Goal: Find specific page/section: Find specific page/section

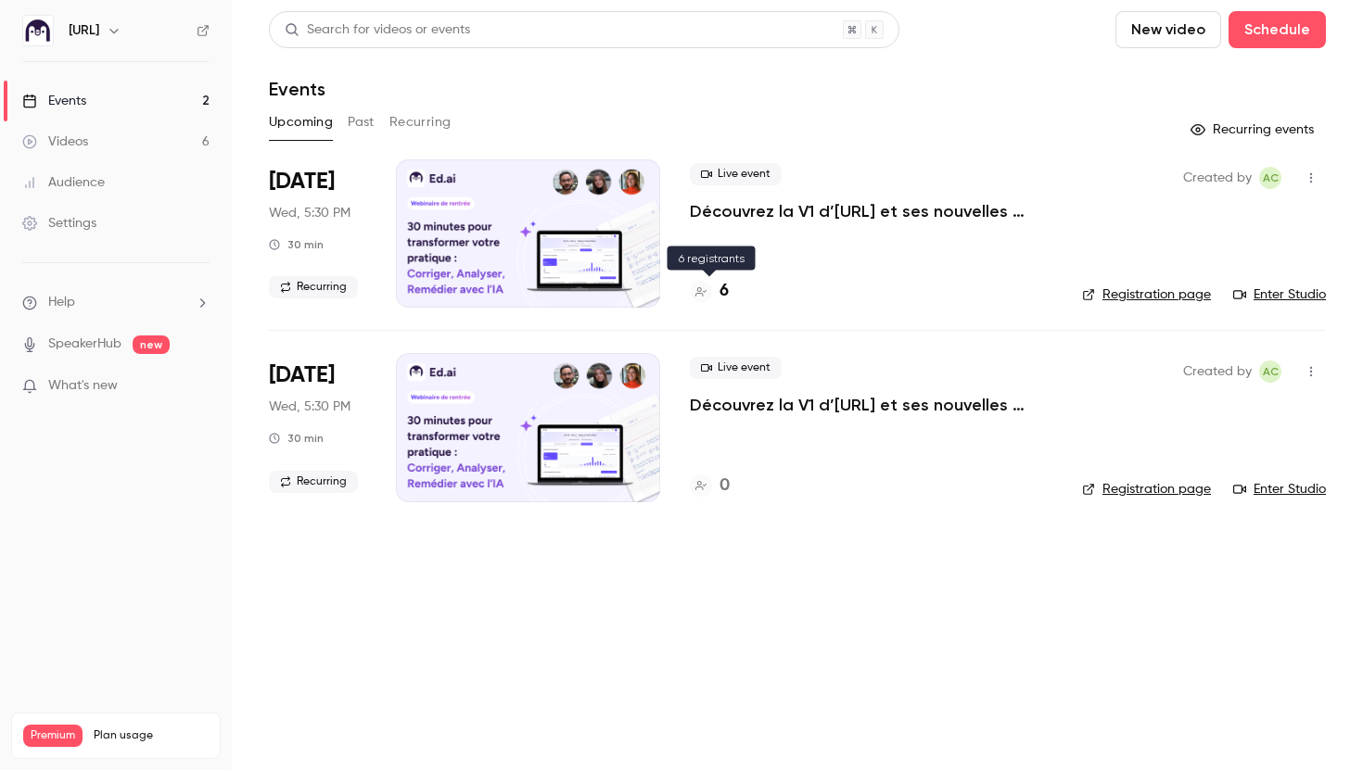
click at [722, 287] on h4 "6" at bounding box center [723, 291] width 9 height 25
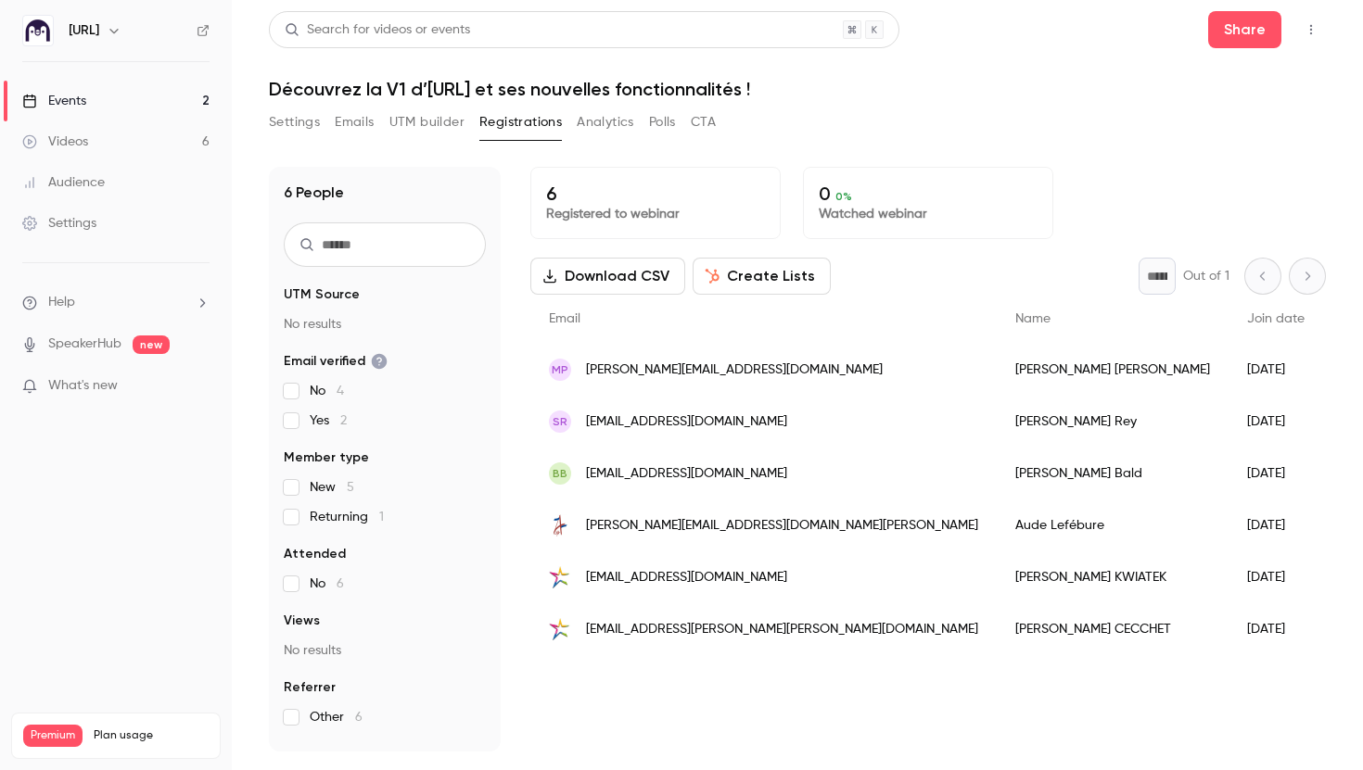
click at [121, 183] on link "Audience" at bounding box center [116, 182] width 232 height 41
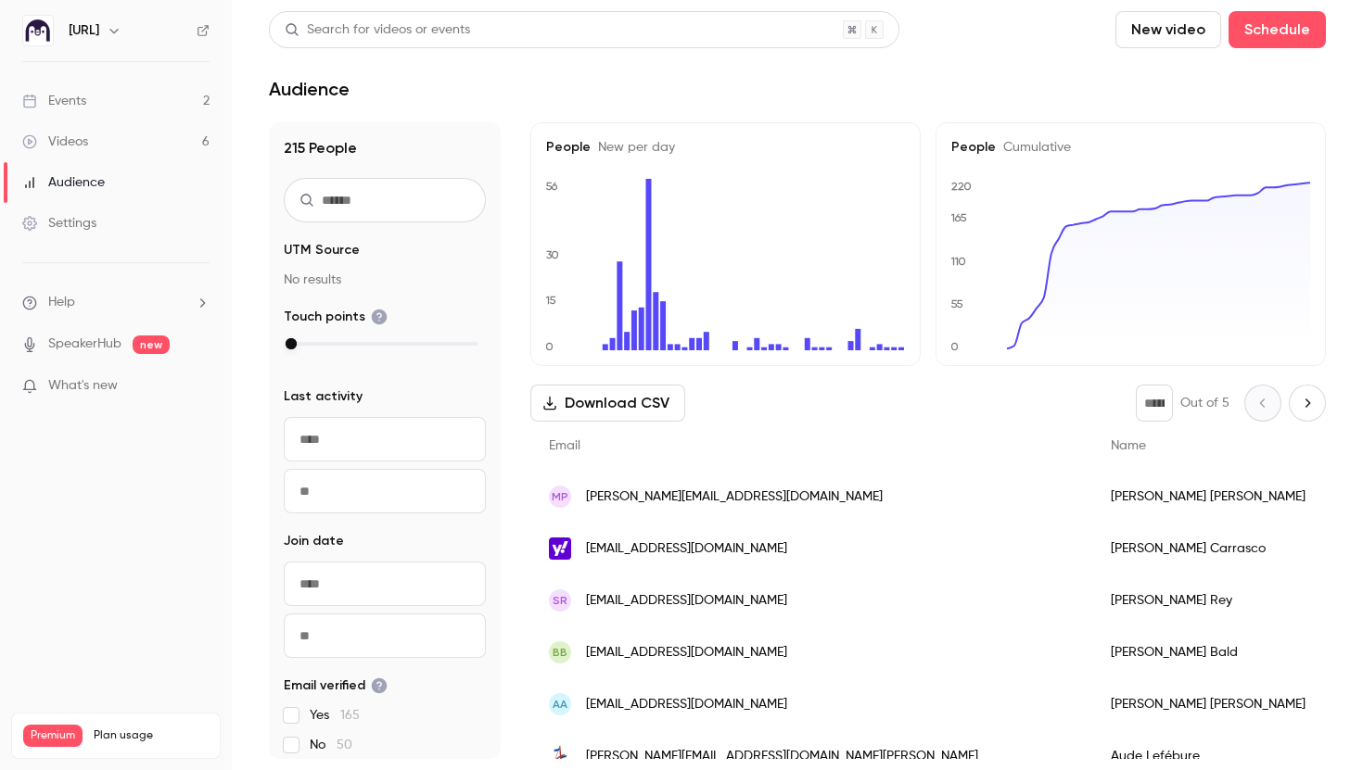
click at [383, 208] on input "text" at bounding box center [385, 200] width 202 height 45
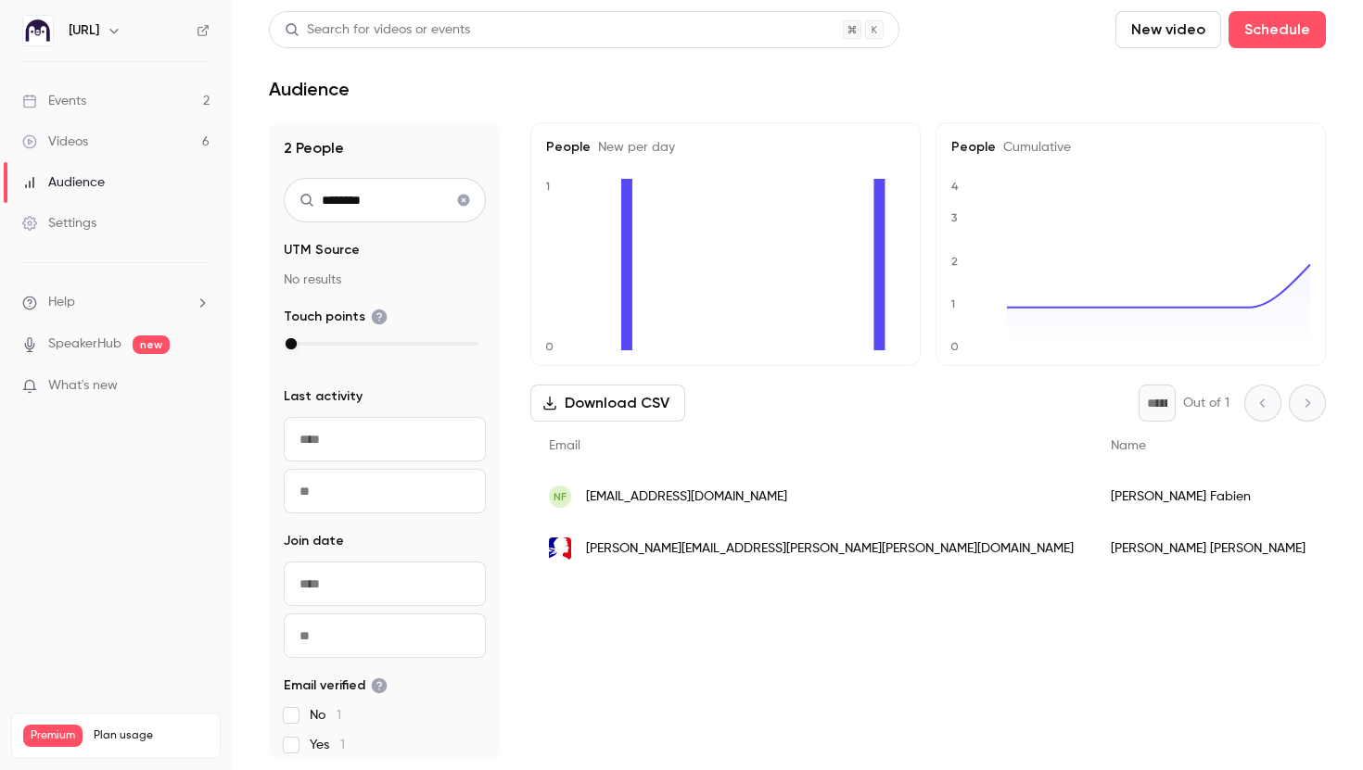
type input "********"
click at [163, 111] on link "Events 2" at bounding box center [116, 101] width 232 height 41
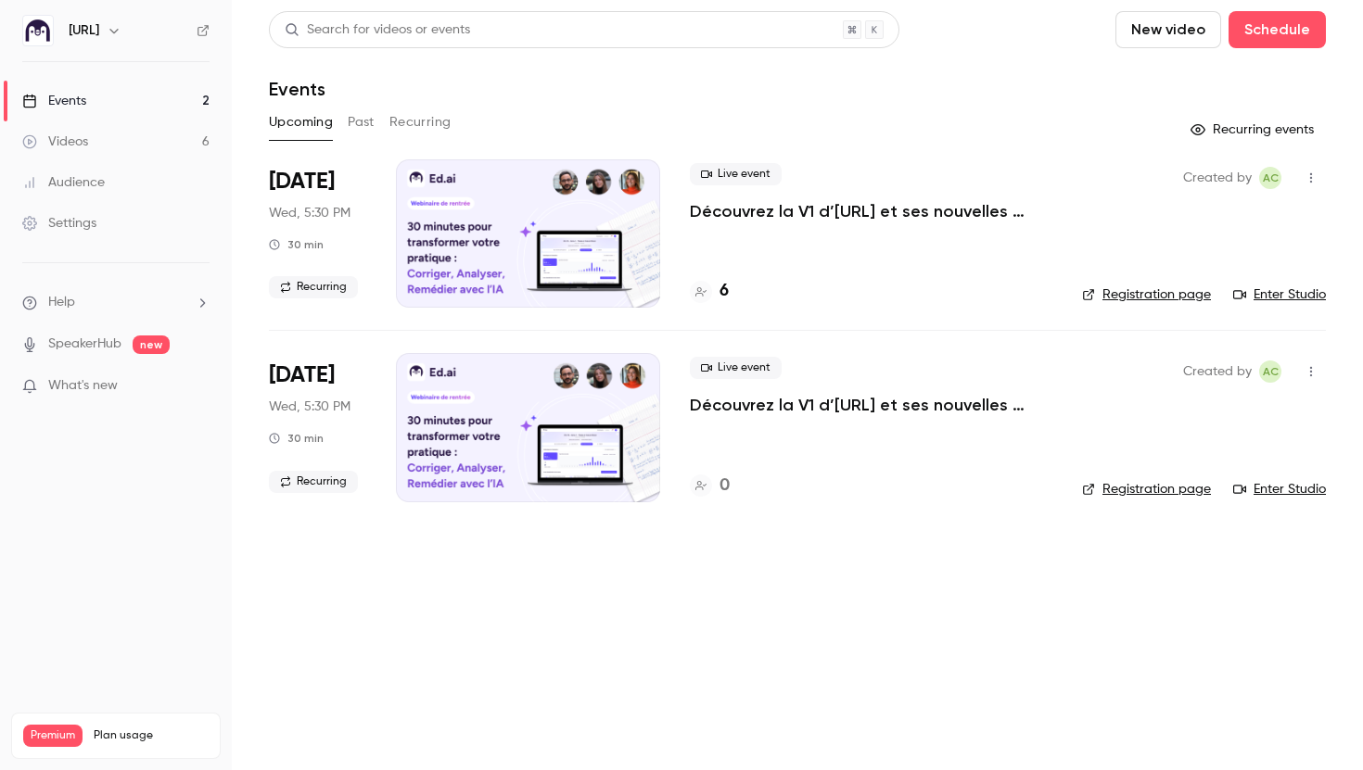
click at [146, 175] on link "Audience" at bounding box center [116, 182] width 232 height 41
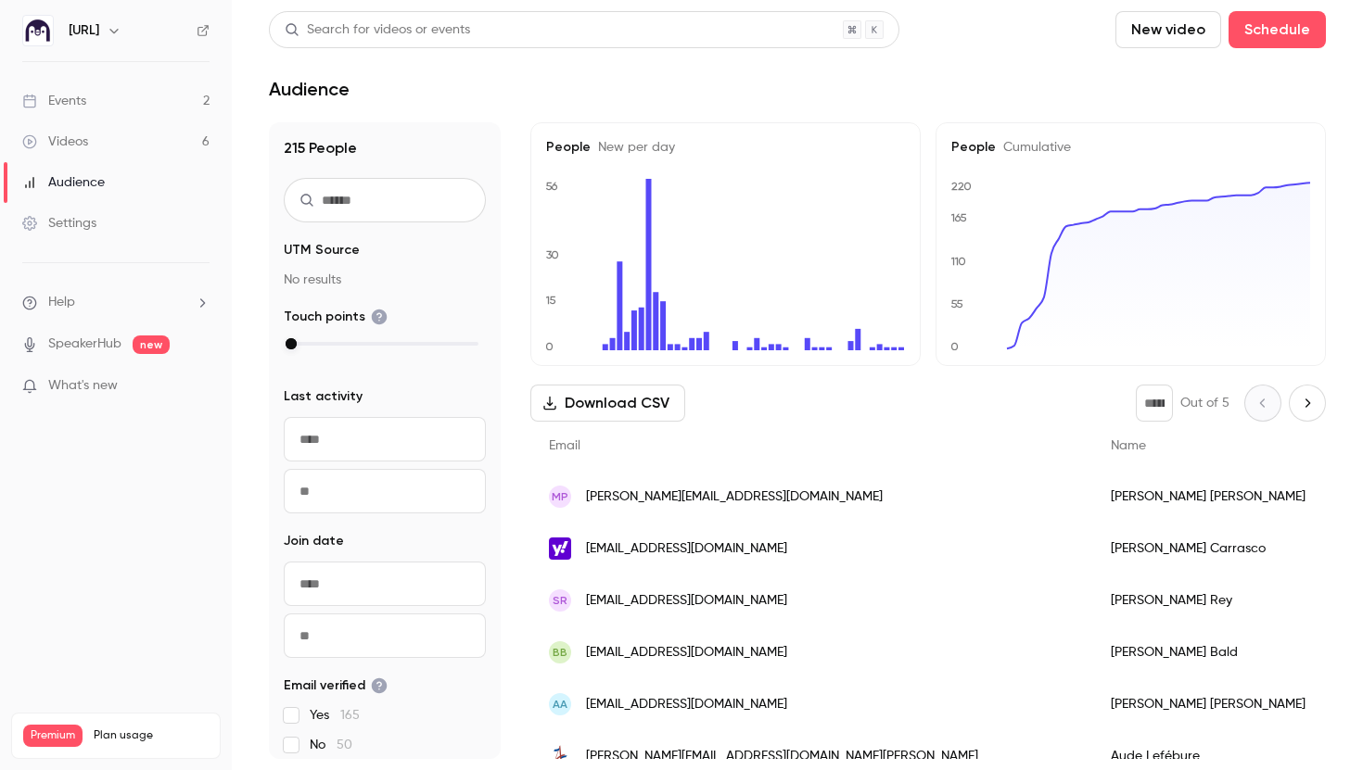
click at [123, 103] on link "Events 2" at bounding box center [116, 101] width 232 height 41
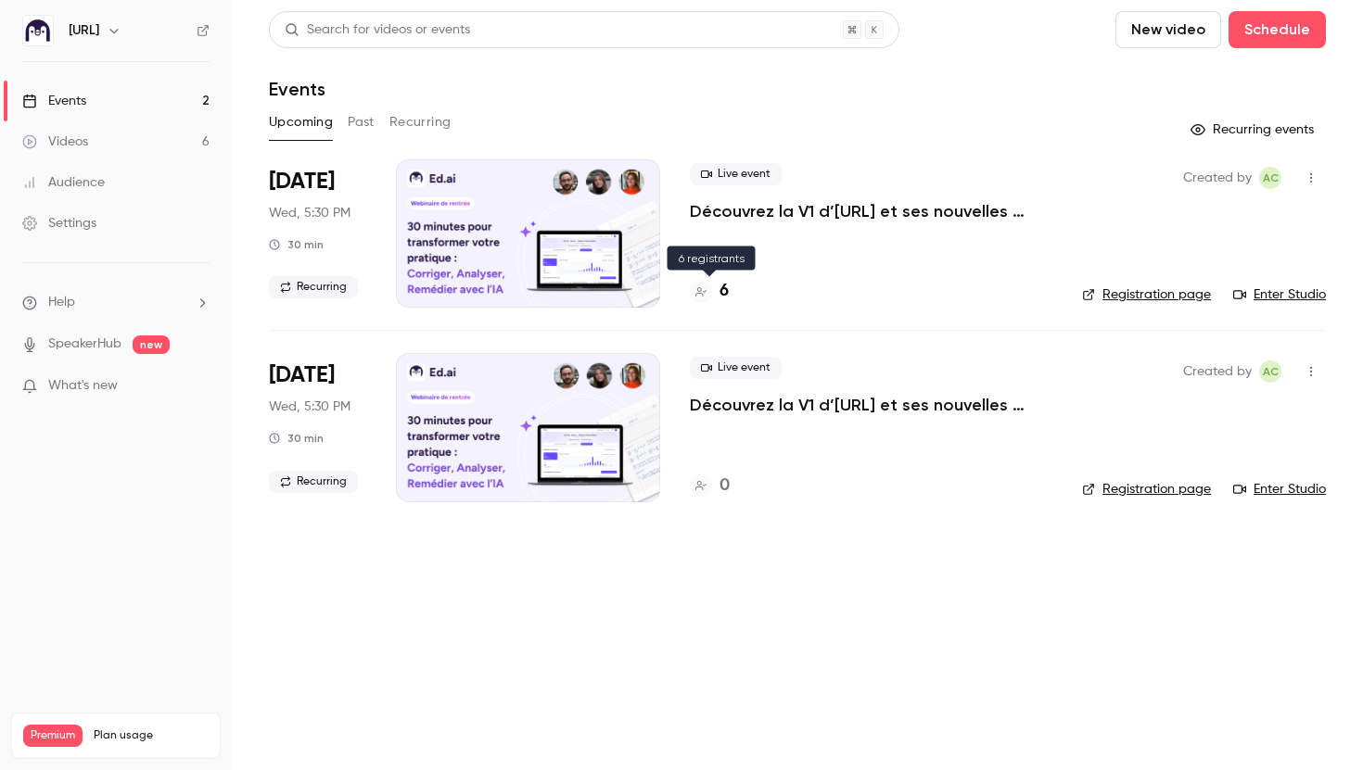
click at [723, 290] on h4 "6" at bounding box center [723, 291] width 9 height 25
